Goal: Transaction & Acquisition: Purchase product/service

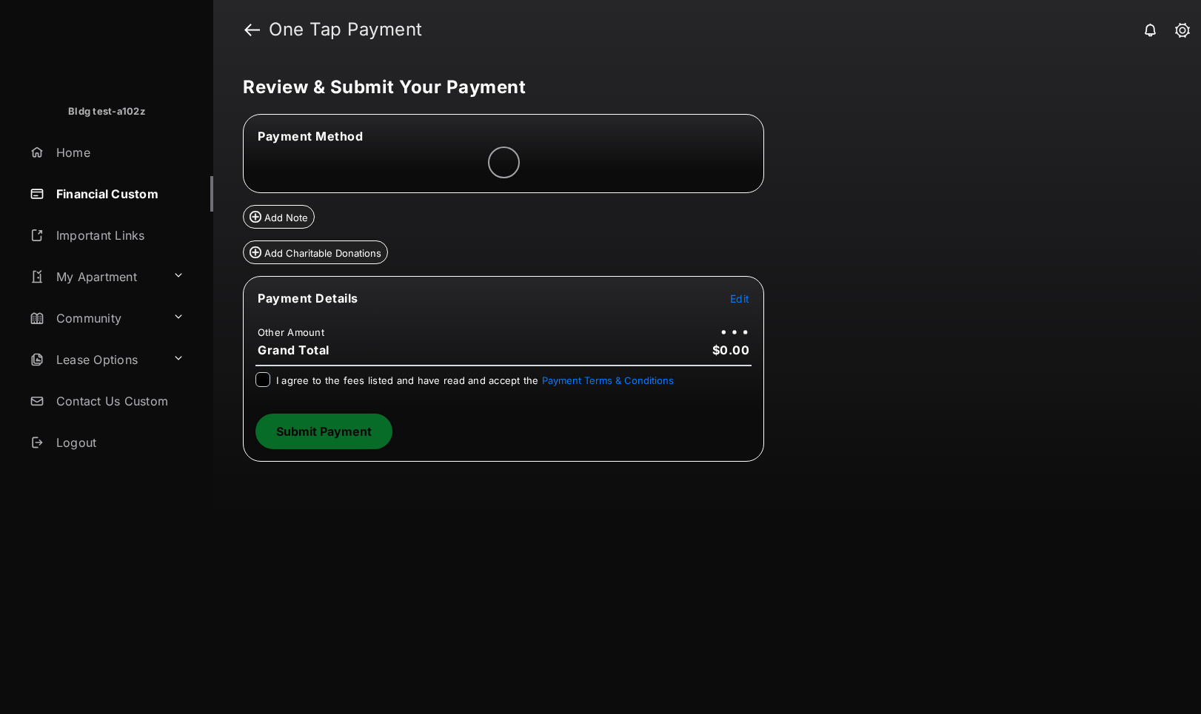
click at [747, 298] on span "Edit" at bounding box center [739, 298] width 19 height 13
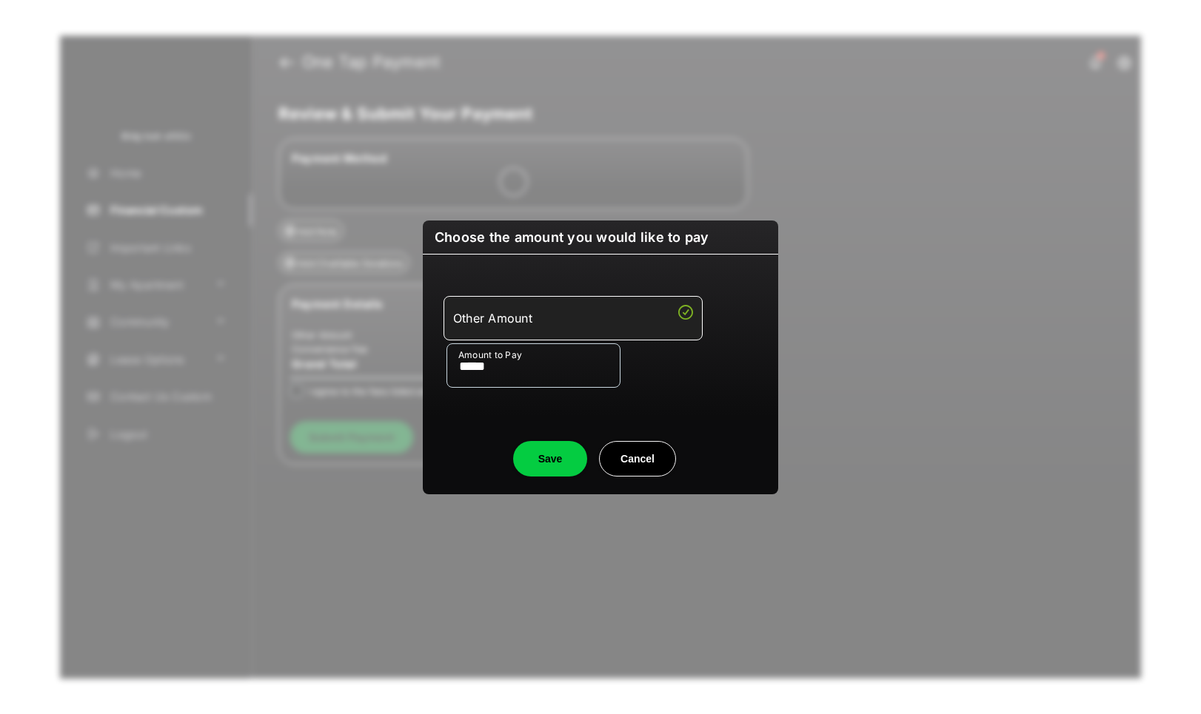
type input "*****"
click at [553, 474] on button "Save" at bounding box center [550, 459] width 74 height 36
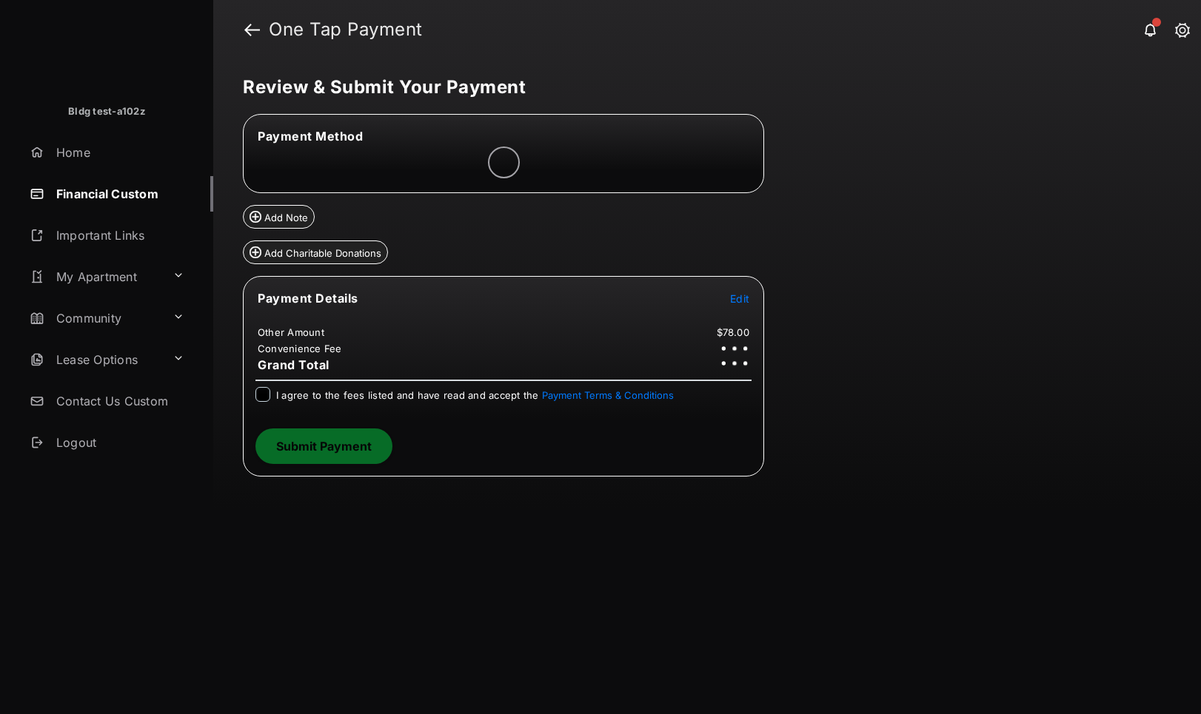
click at [740, 574] on div "Review & Submit Your Payment Payment Method Add Note Add Charitable Donations P…" at bounding box center [706, 386] width 987 height 655
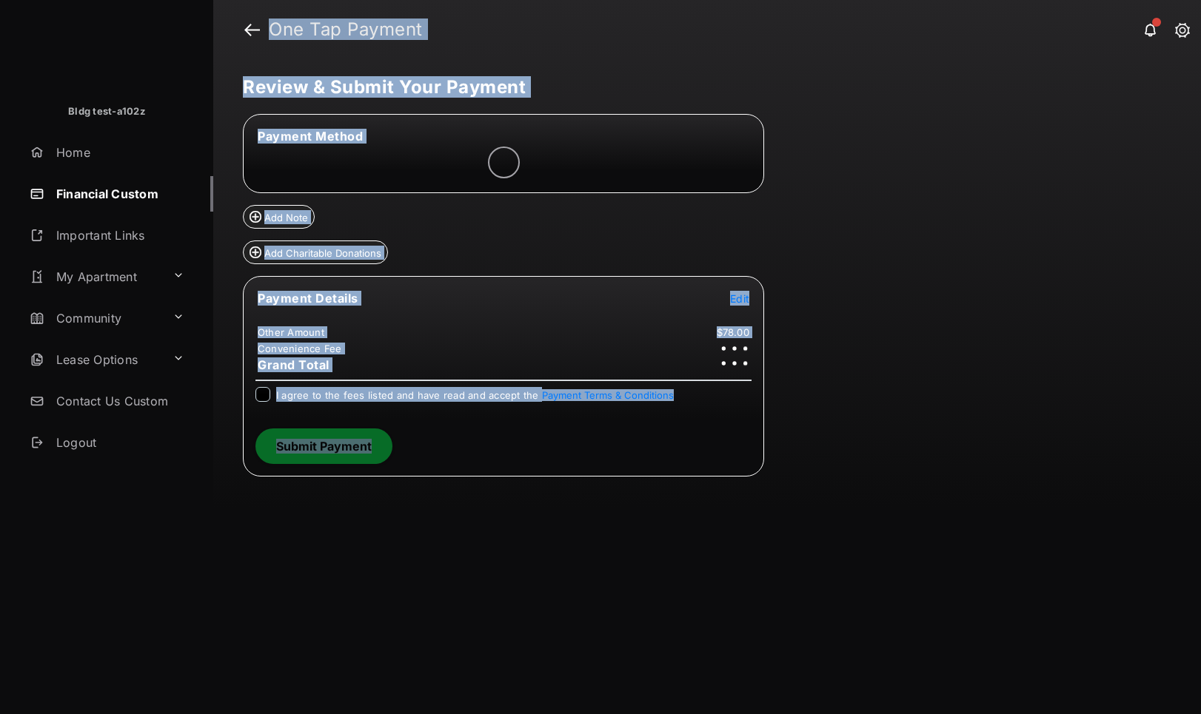
drag, startPoint x: 768, startPoint y: 423, endPoint x: 255, endPoint y: 18, distance: 653.9
click at [255, 18] on section "One Tap Payment Review & Submit Your Payment Payment Method Add Note Add Charit…" at bounding box center [706, 357] width 987 height 714
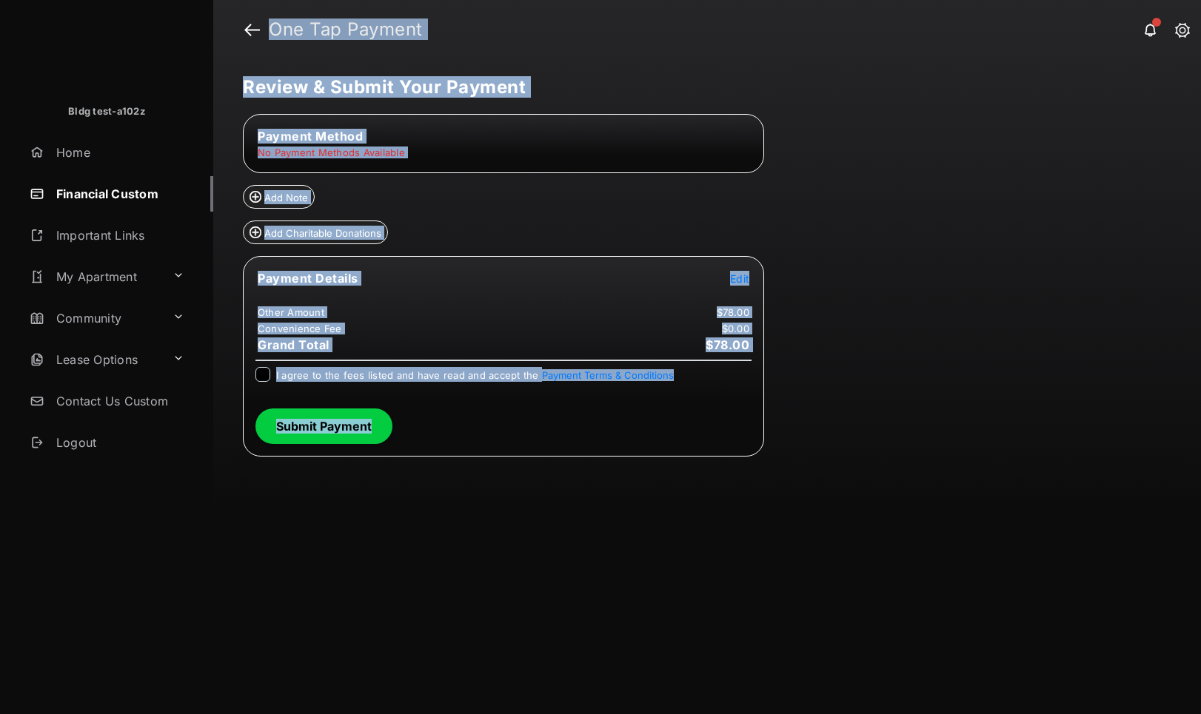
copy section "One Tap Payment Review & Submit Your Payment Payment Method Add Note Add Charit…"
click at [440, 58] on header "One Tap Payment" at bounding box center [706, 29] width 987 height 59
drag, startPoint x: 784, startPoint y: 438, endPoint x: 263, endPoint y: 36, distance: 657.9
click at [263, 36] on section "One Tap Payment Review & Submit Your Payment Payment Method No Payment Methods …" at bounding box center [706, 357] width 987 height 714
copy section "One Tap Payment Review & Submit Your Payment Payment Method No Payment Methods …"
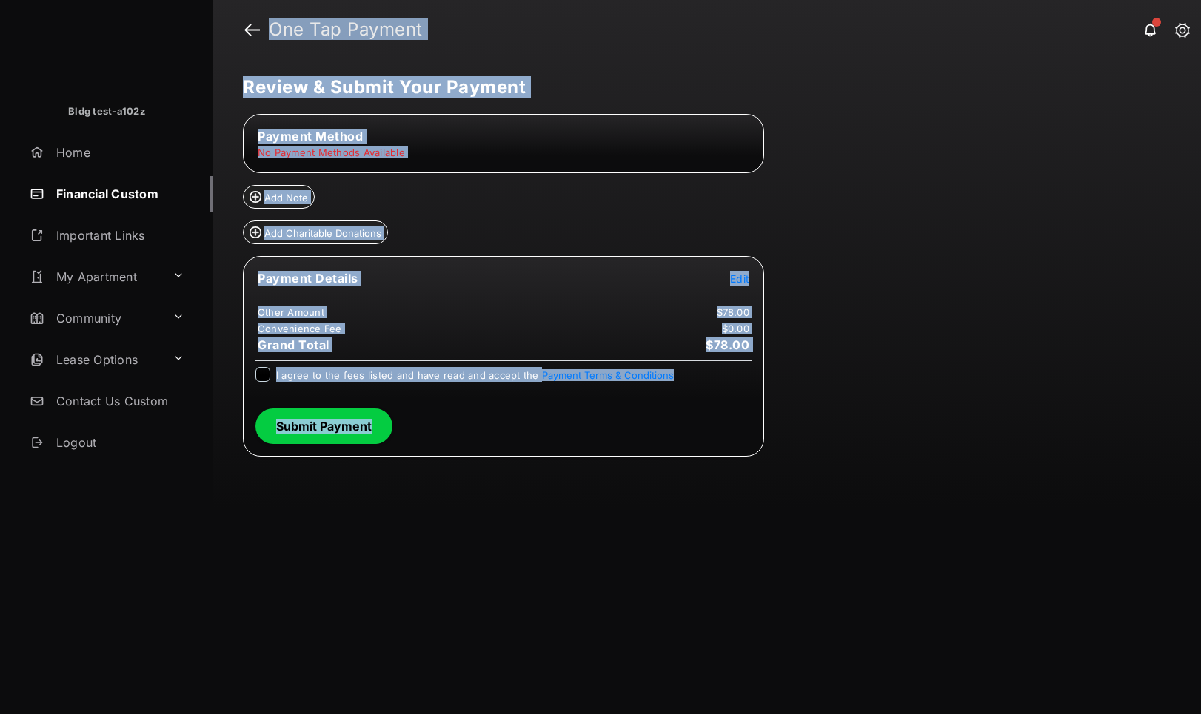
click at [898, 248] on div "Review & Submit Your Payment Payment Method No Payment Methods Available Add No…" at bounding box center [706, 386] width 987 height 655
drag, startPoint x: 762, startPoint y: 386, endPoint x: 245, endPoint y: 20, distance: 633.5
click at [245, 20] on section "One Tap Payment Review & Submit Your Payment Payment Method No Payment Methods …" at bounding box center [706, 357] width 987 height 714
copy section "One Tap Payment Review & Submit Your Payment Payment Method No Payment Methods …"
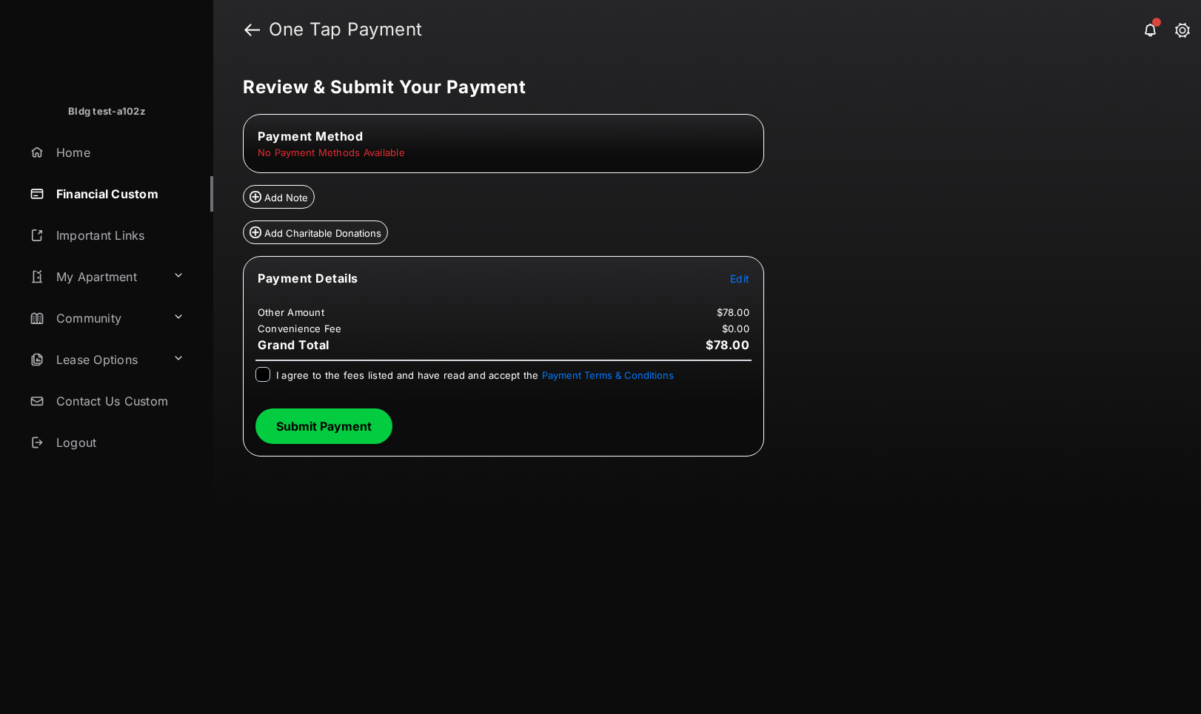
click at [791, 395] on div "Review & Submit Your Payment Payment Method No Payment Methods Available Add No…" at bounding box center [706, 386] width 987 height 655
click at [371, 150] on td "No Payment Methods Available" at bounding box center [331, 152] width 149 height 13
click at [683, 143] on tr "Payment Method" at bounding box center [503, 136] width 517 height 16
